Goal: Task Accomplishment & Management: Use online tool/utility

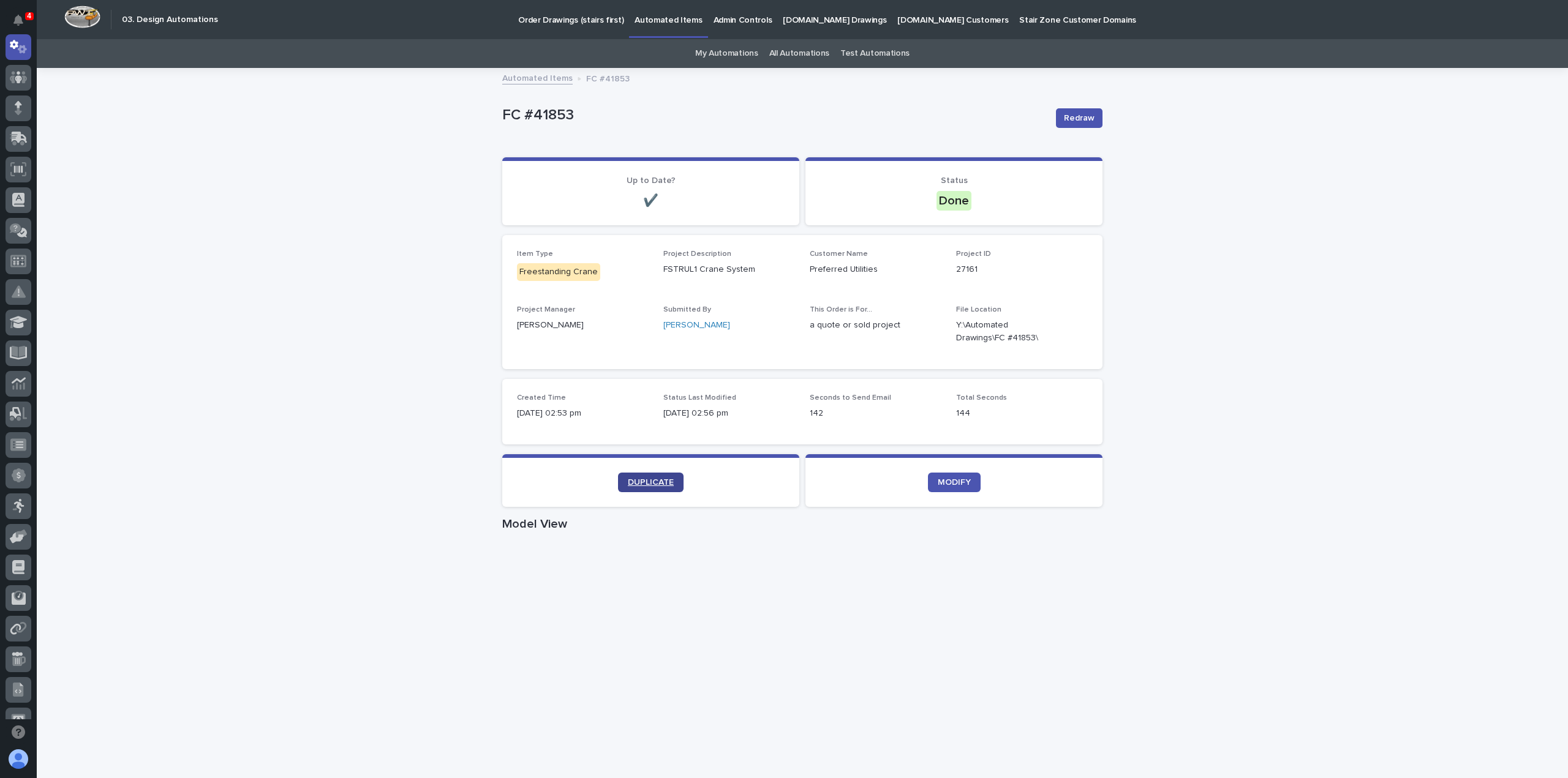
click at [654, 483] on span "DUPLICATE" at bounding box center [651, 482] width 46 height 9
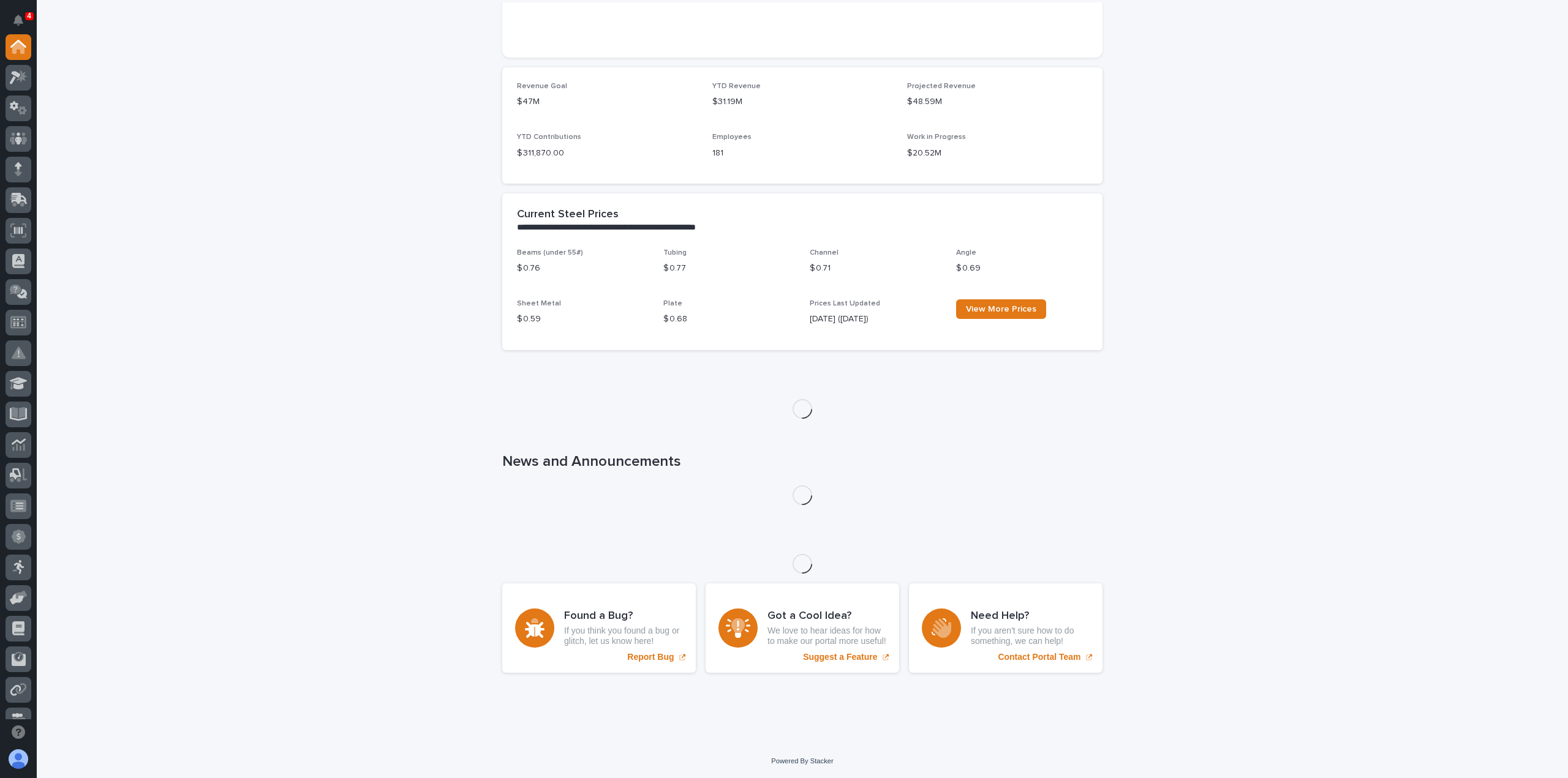
scroll to position [1182, 0]
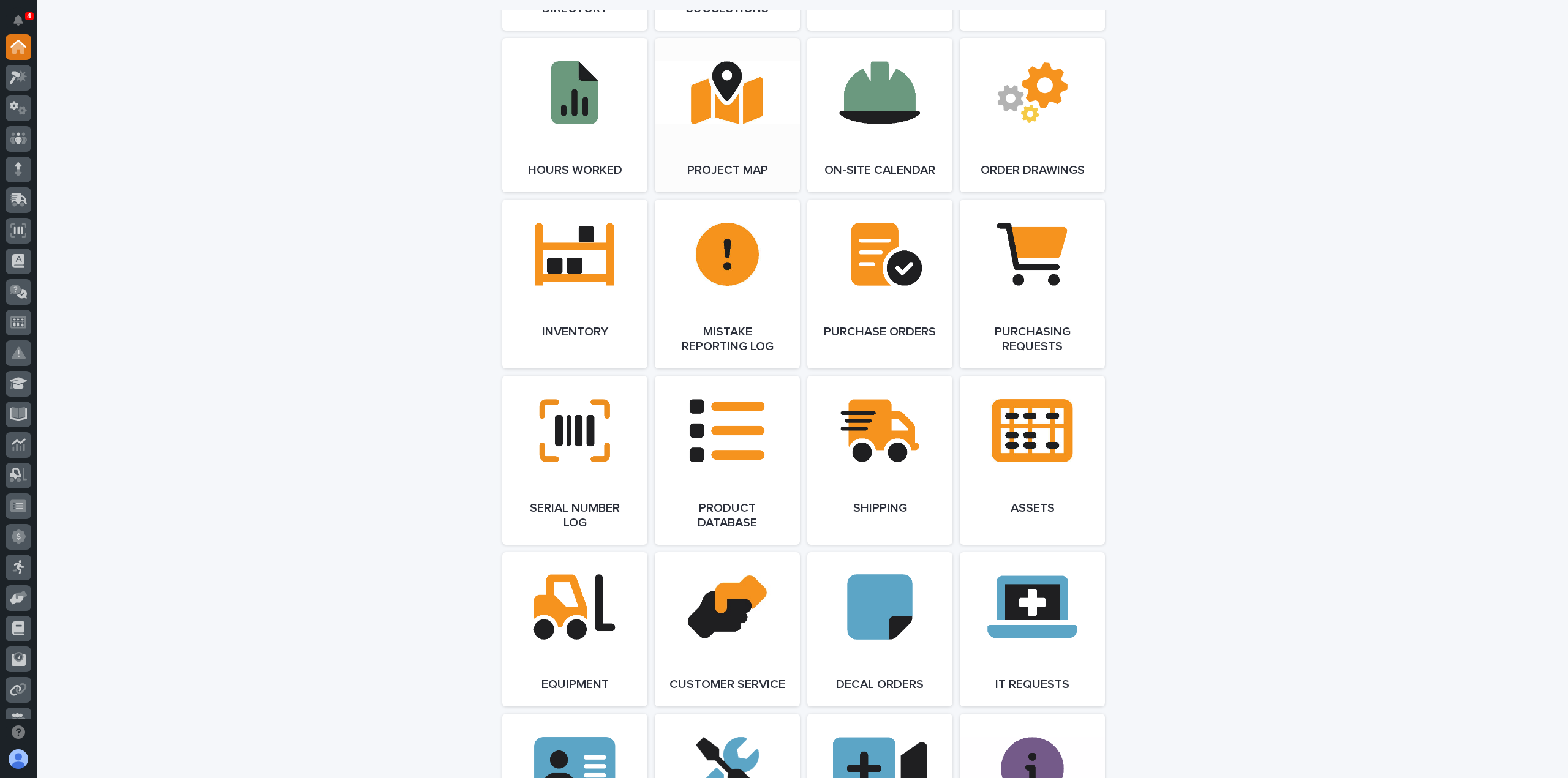
click at [766, 183] on link "Open Link" at bounding box center [728, 115] width 145 height 154
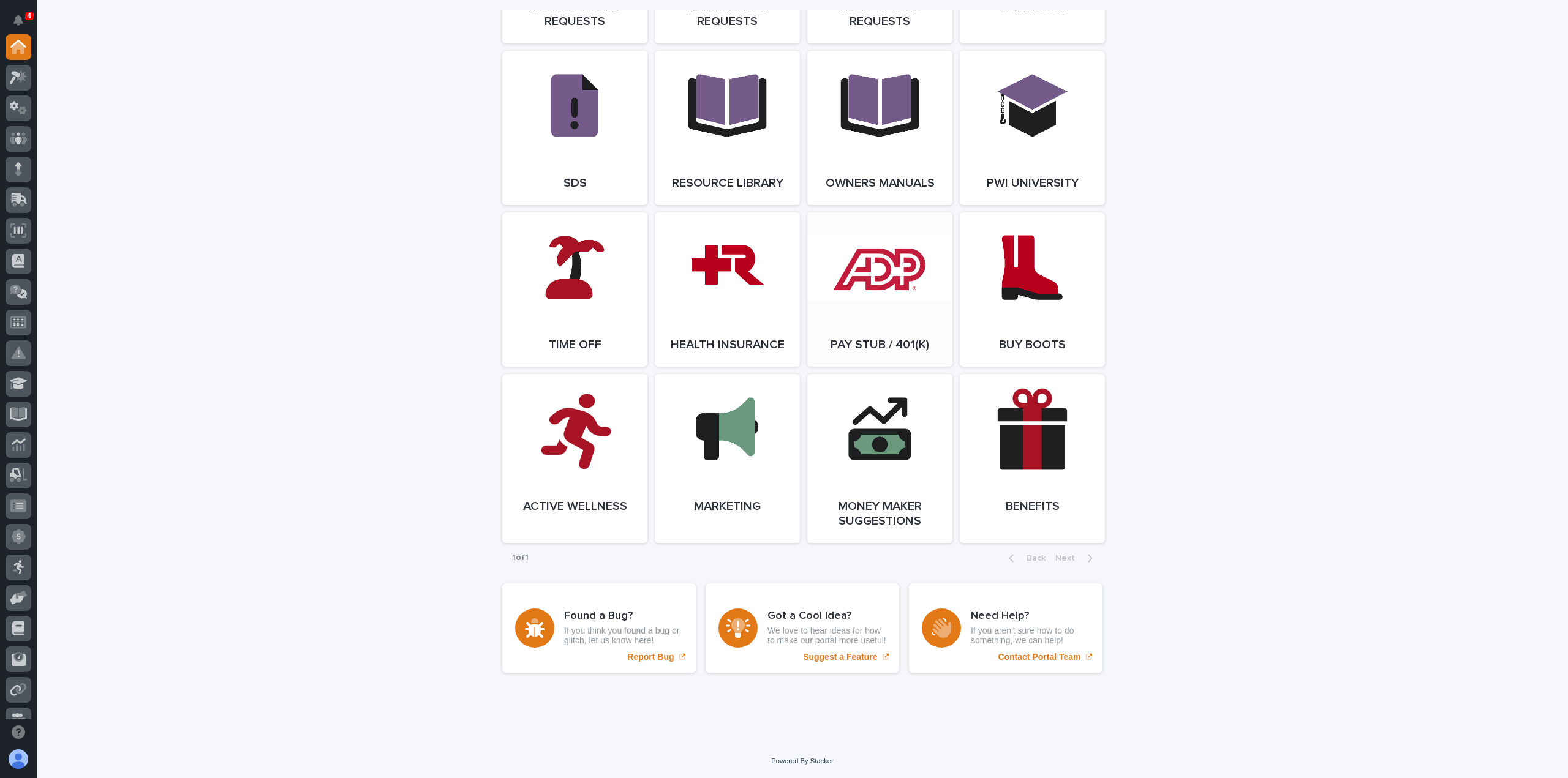
click at [850, 295] on link "Open Link" at bounding box center [880, 289] width 145 height 154
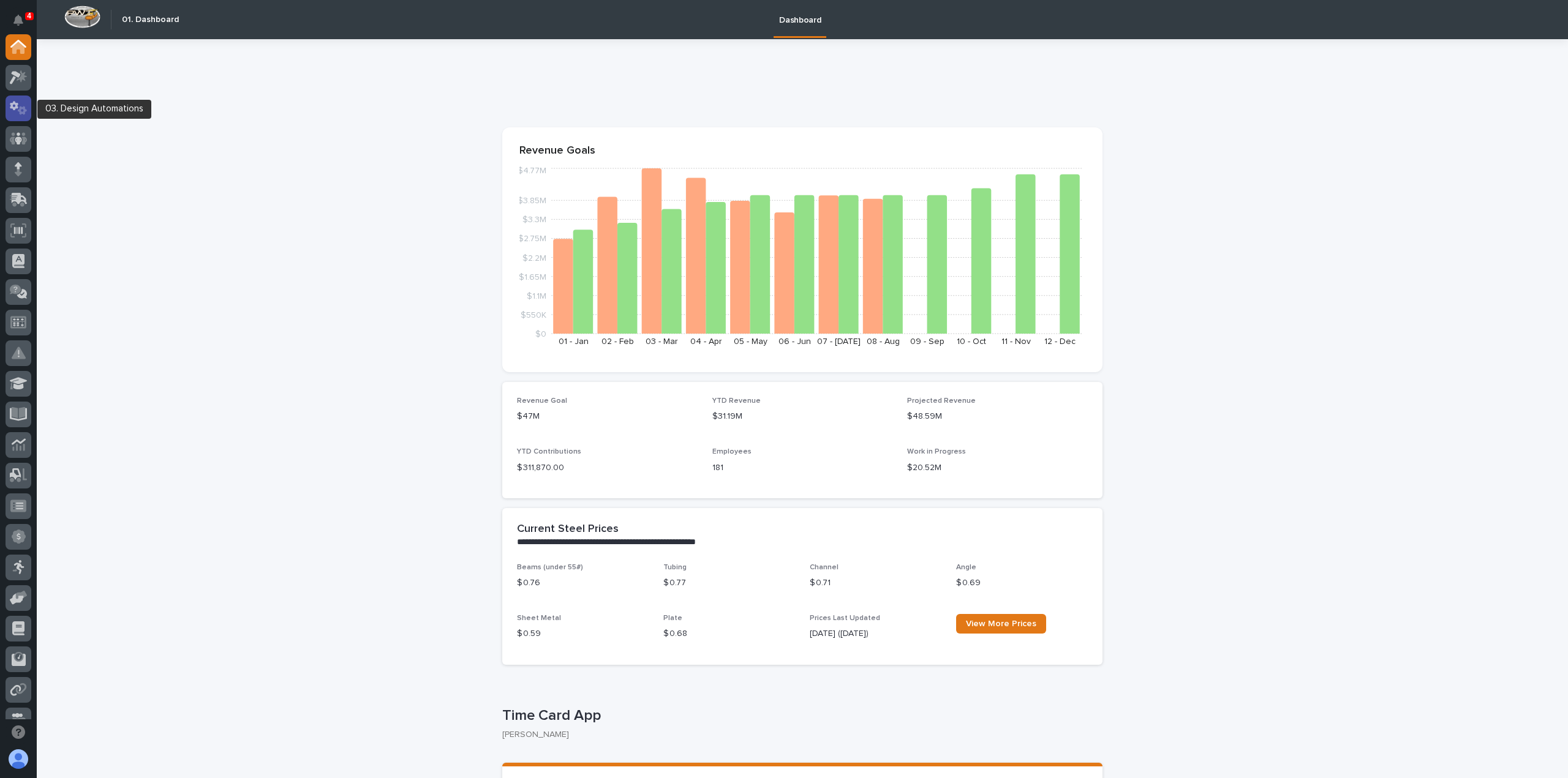
click at [14, 109] on icon at bounding box center [14, 105] width 9 height 9
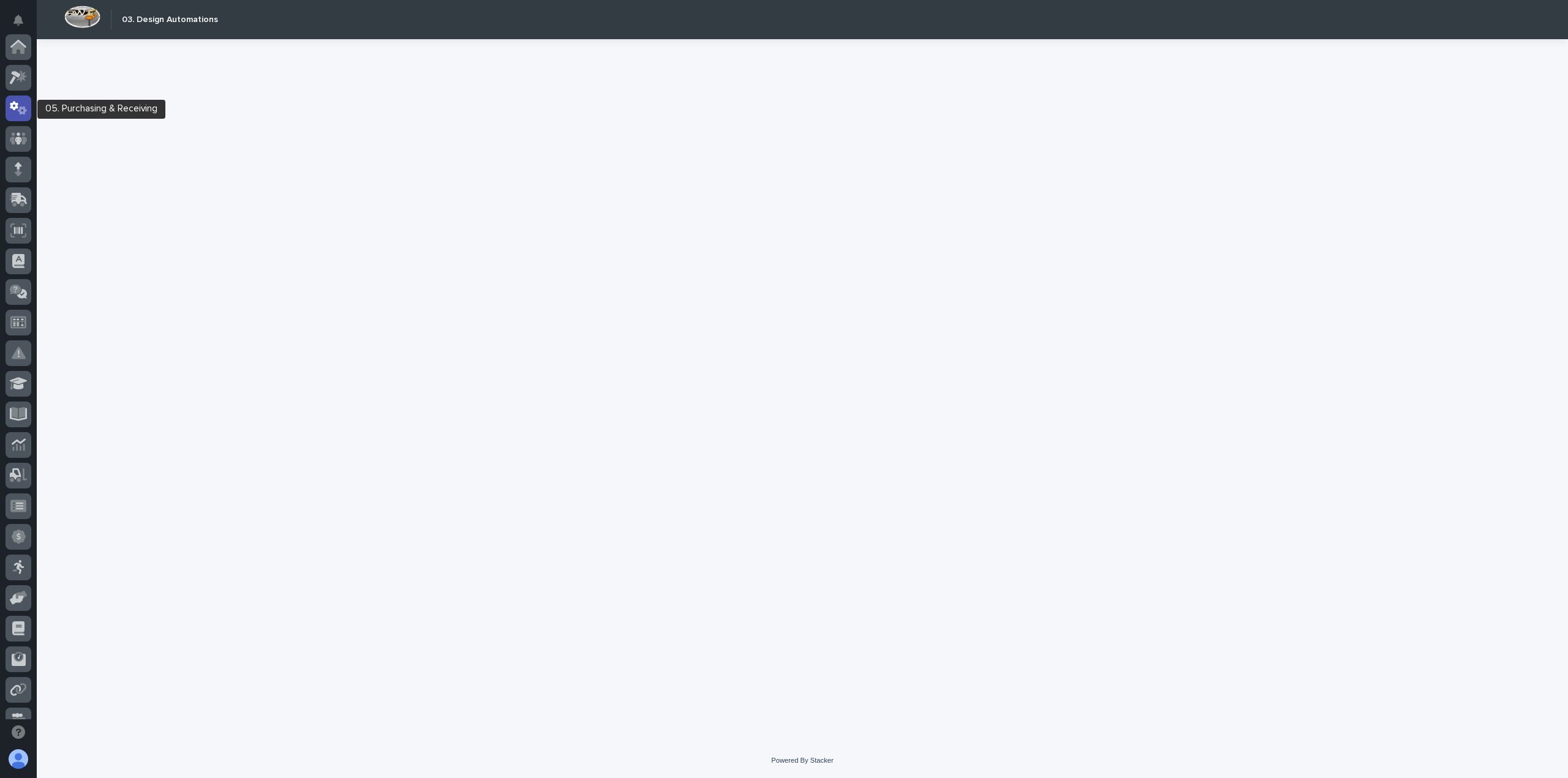
scroll to position [61, 0]
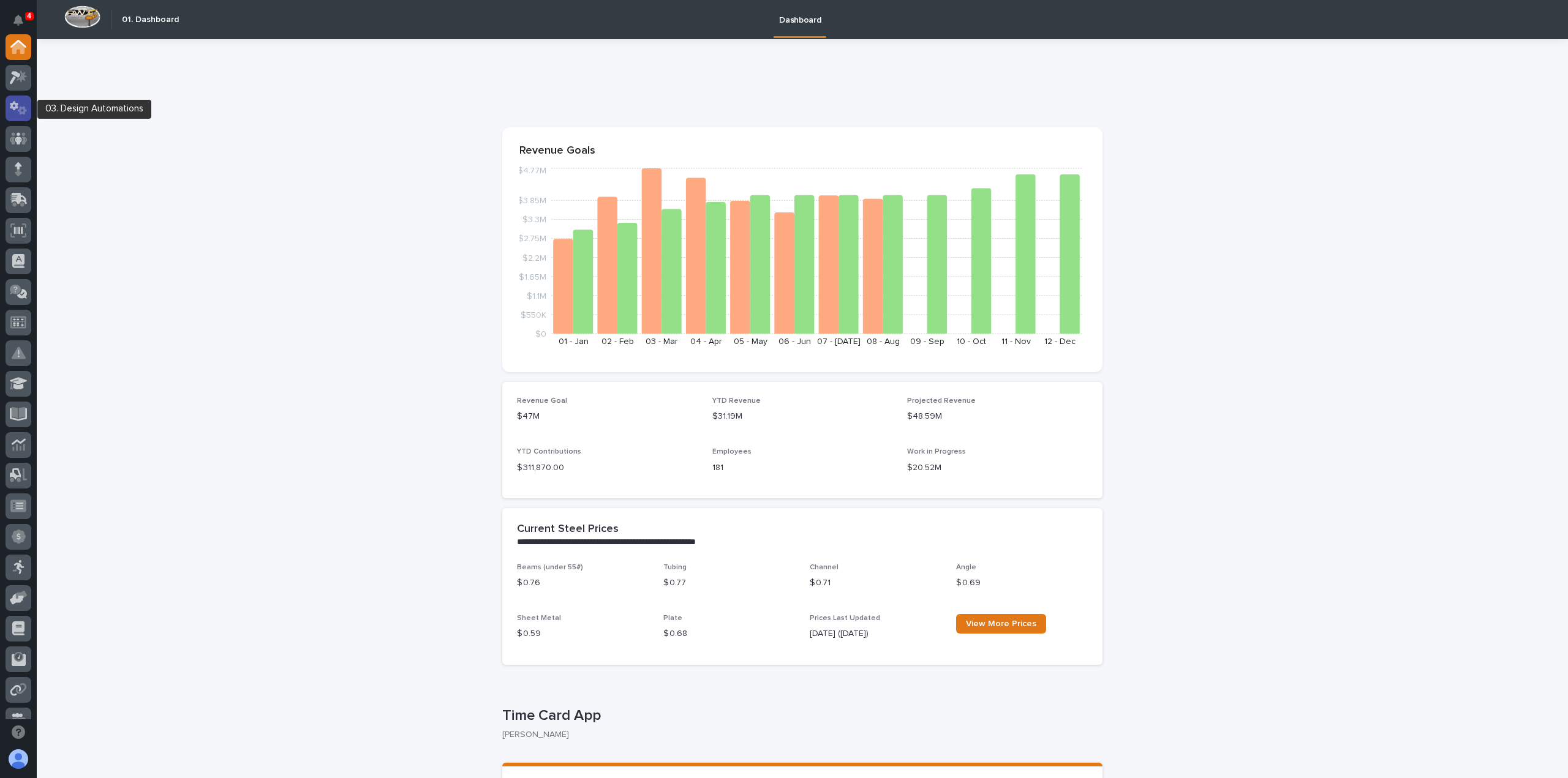
click at [13, 106] on icon at bounding box center [19, 108] width 18 height 14
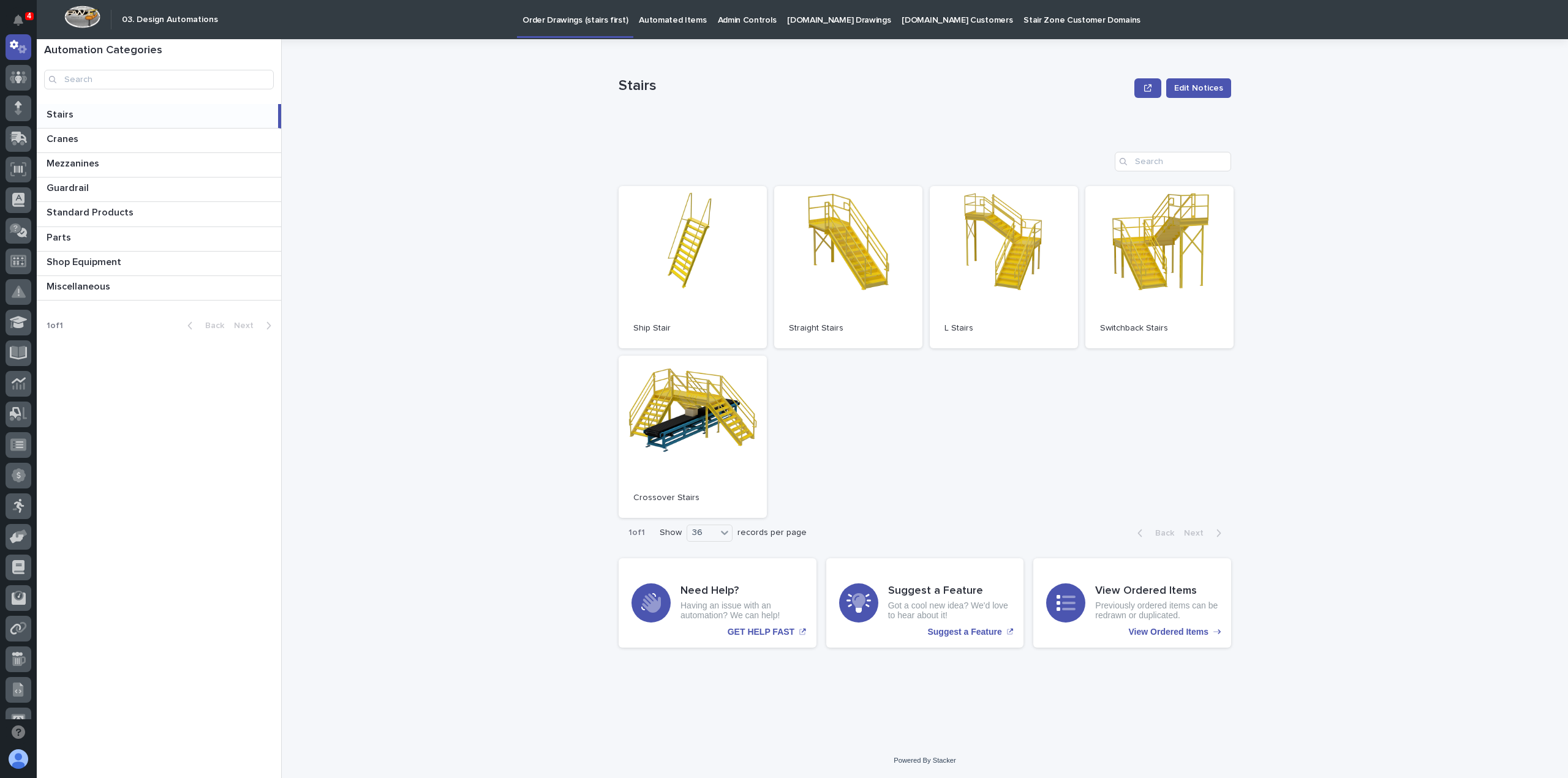
click at [87, 144] on p at bounding box center [161, 140] width 229 height 11
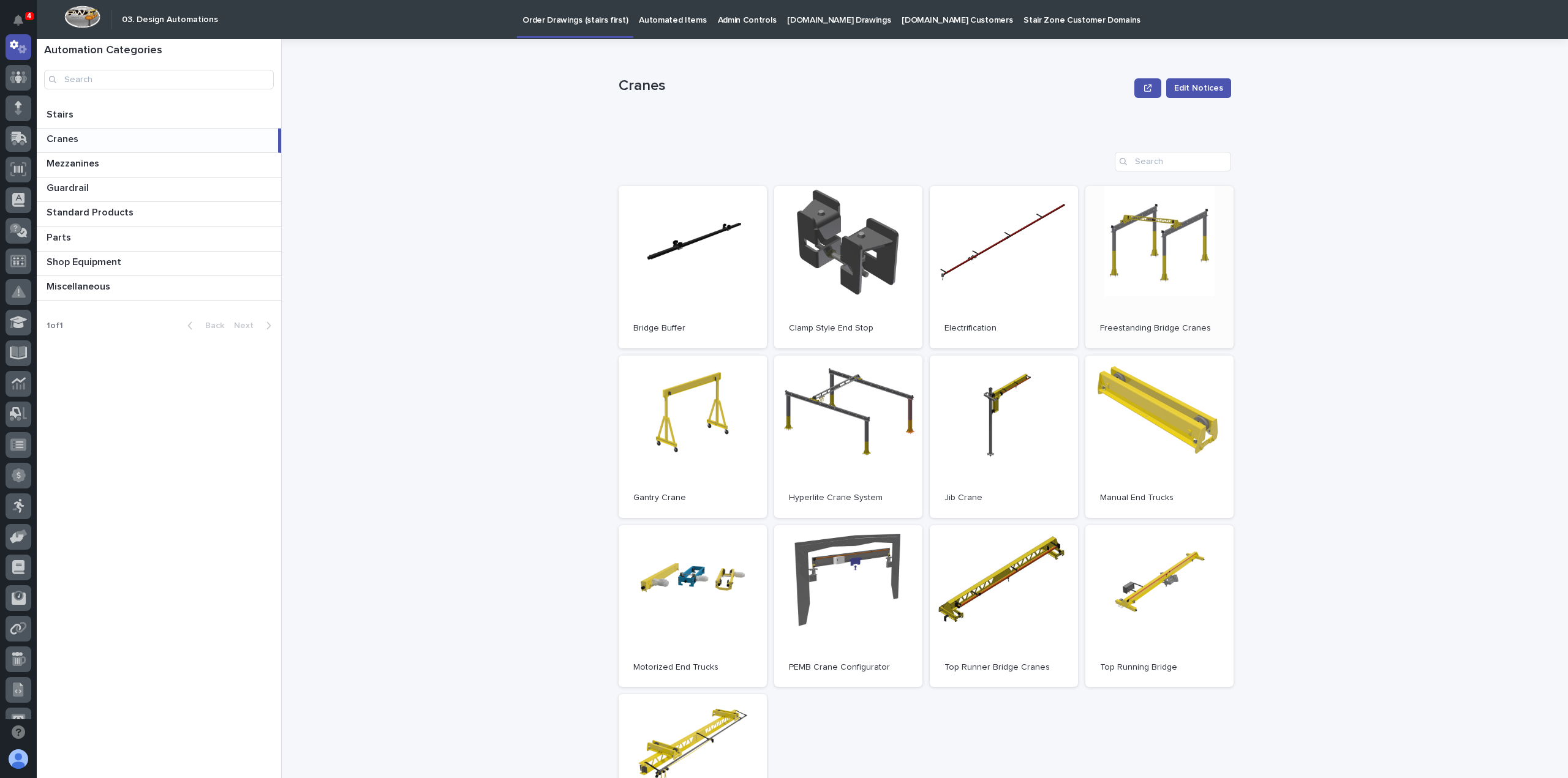
click at [1156, 286] on link "Open" at bounding box center [1160, 267] width 149 height 162
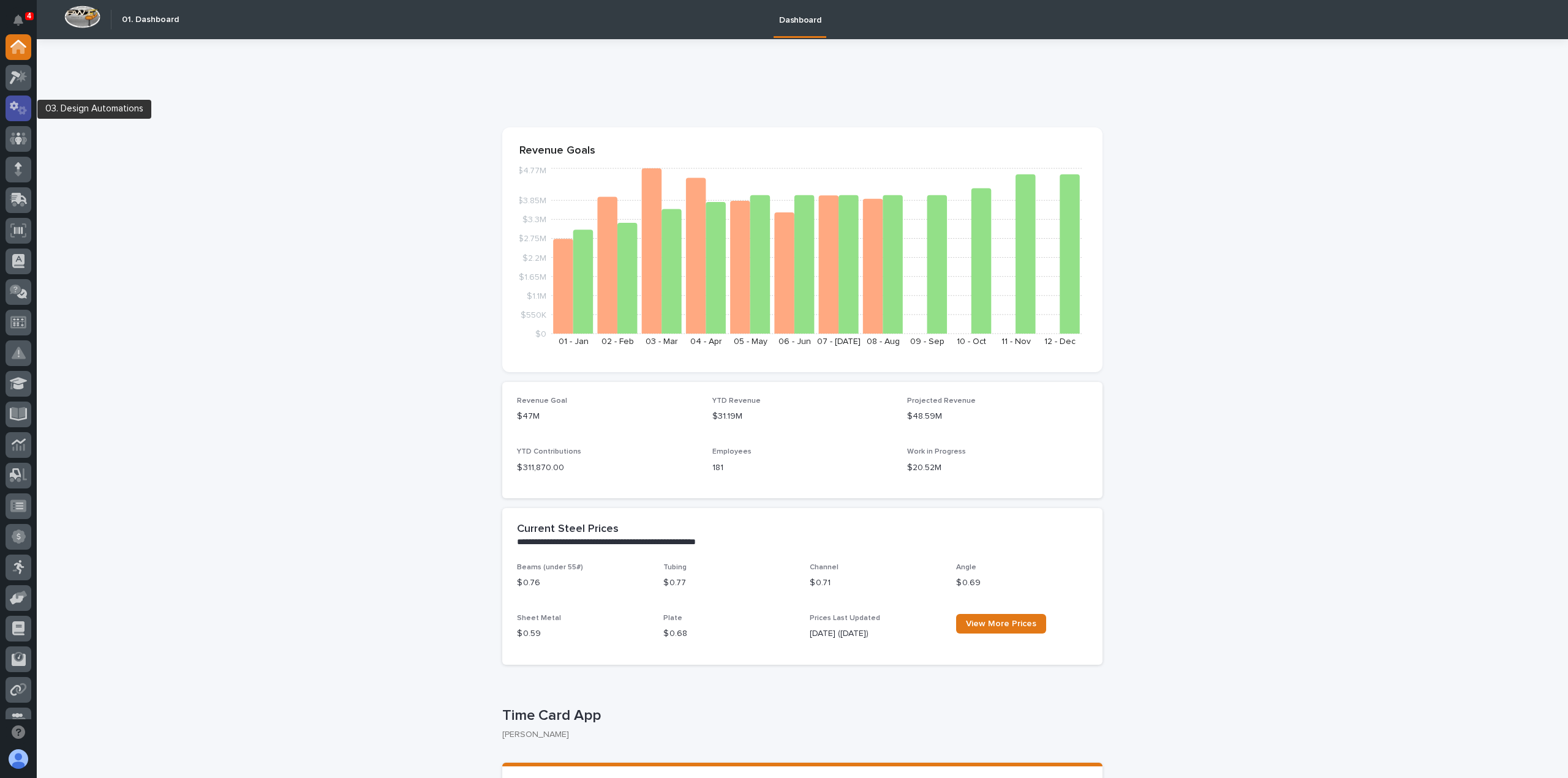
click at [19, 104] on icon at bounding box center [19, 108] width 18 height 14
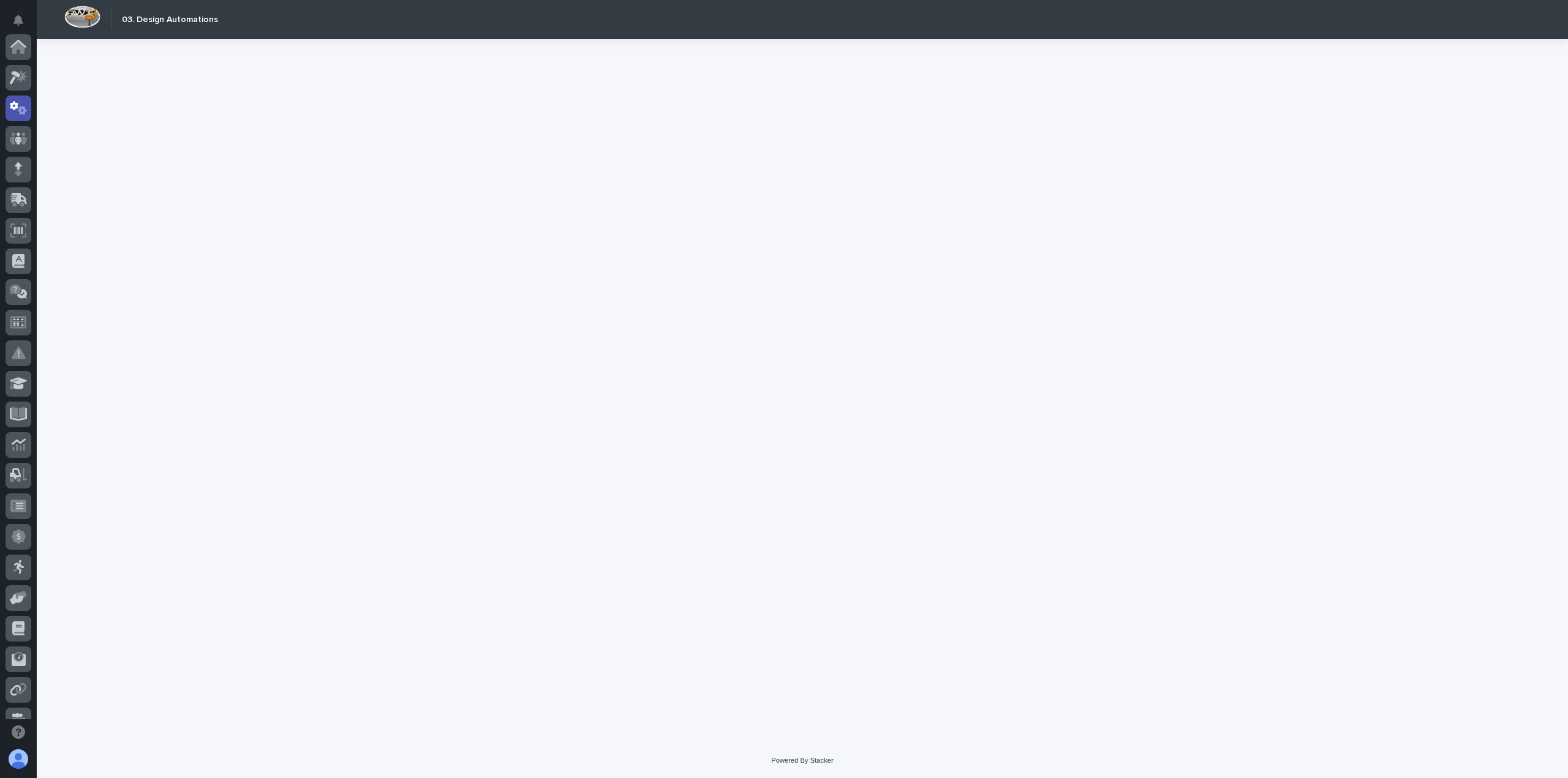
scroll to position [61, 0]
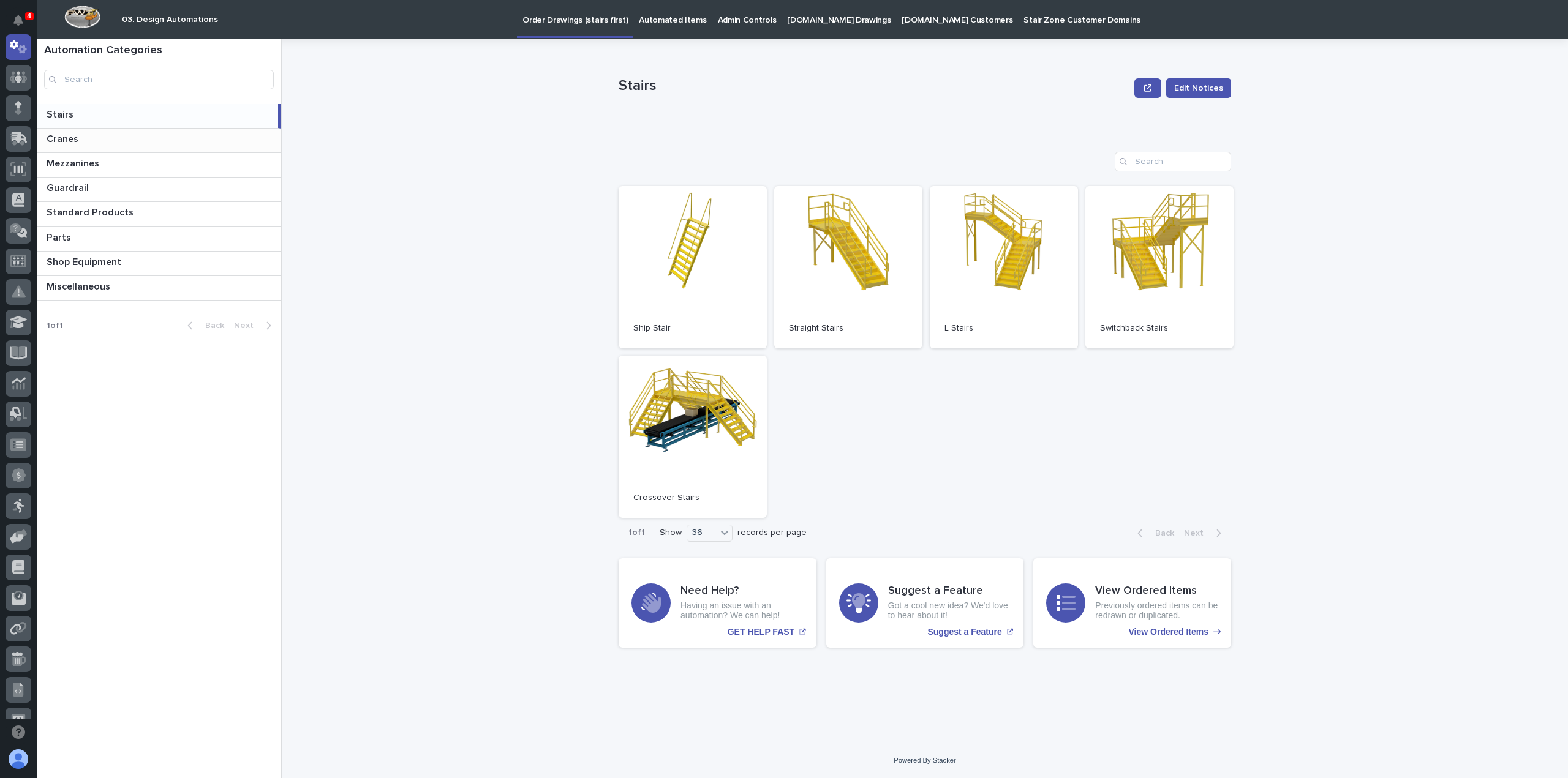
click at [91, 139] on p at bounding box center [161, 140] width 229 height 11
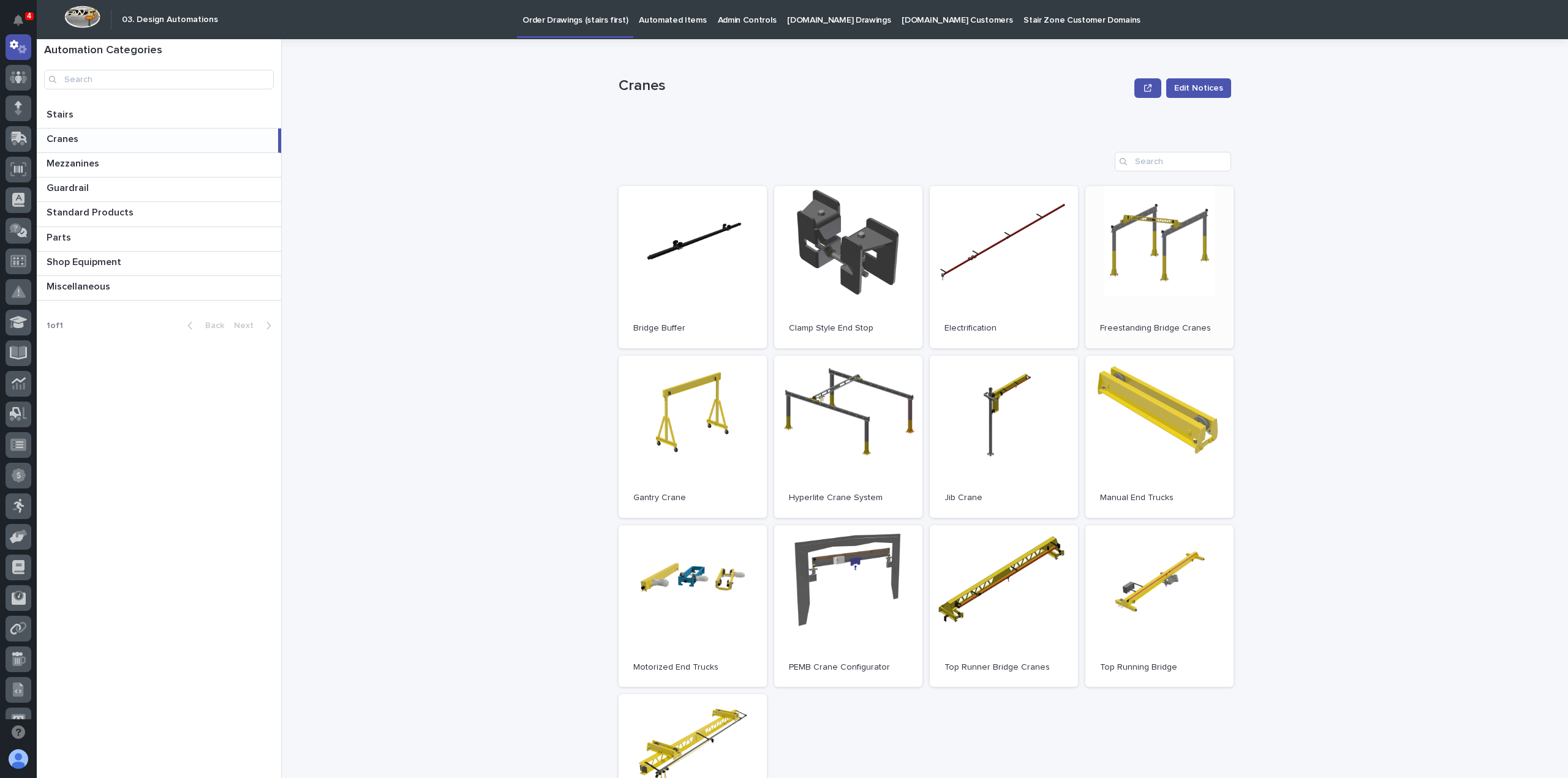
click at [1135, 283] on link "Open" at bounding box center [1160, 267] width 149 height 162
